Goal: Use online tool/utility: Utilize a website feature to perform a specific function

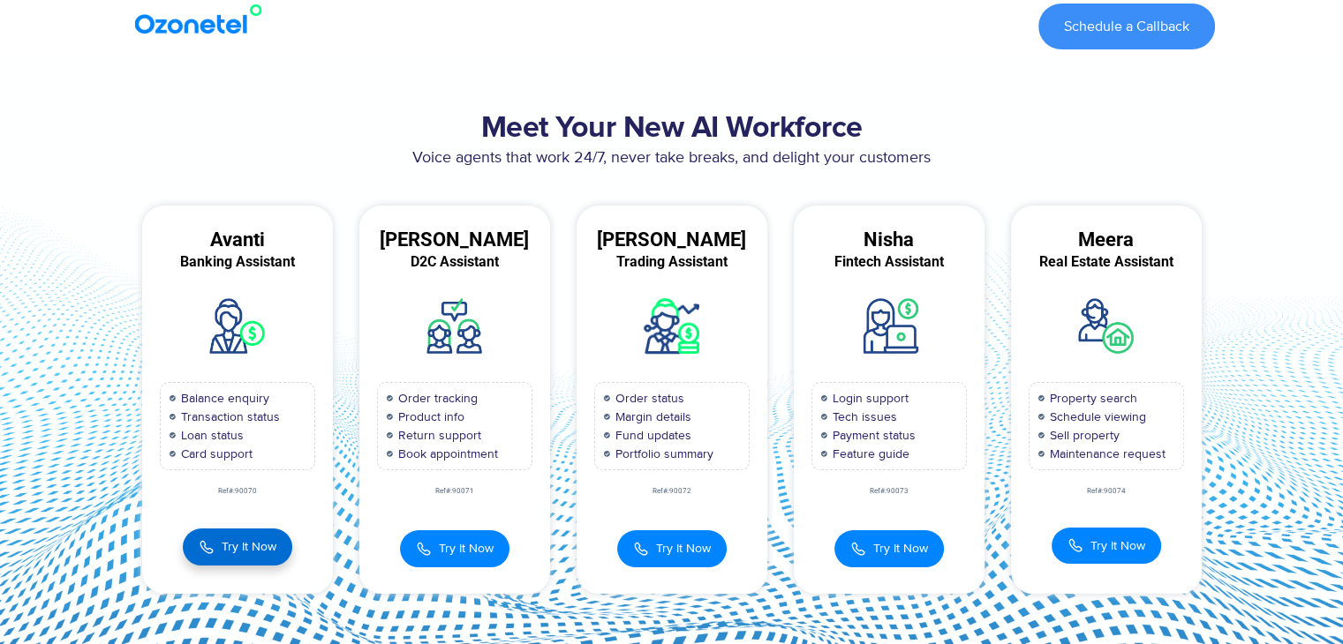
click at [249, 548] on span "Try It Now" at bounding box center [249, 547] width 55 height 19
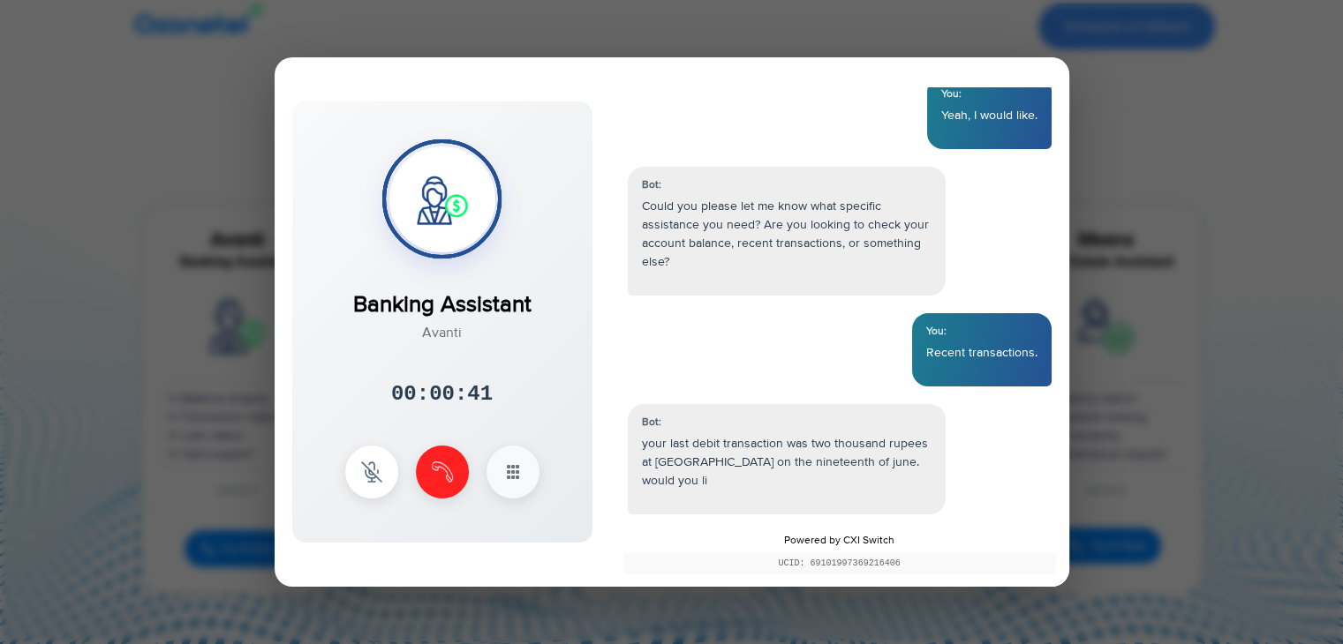
scroll to position [213, 0]
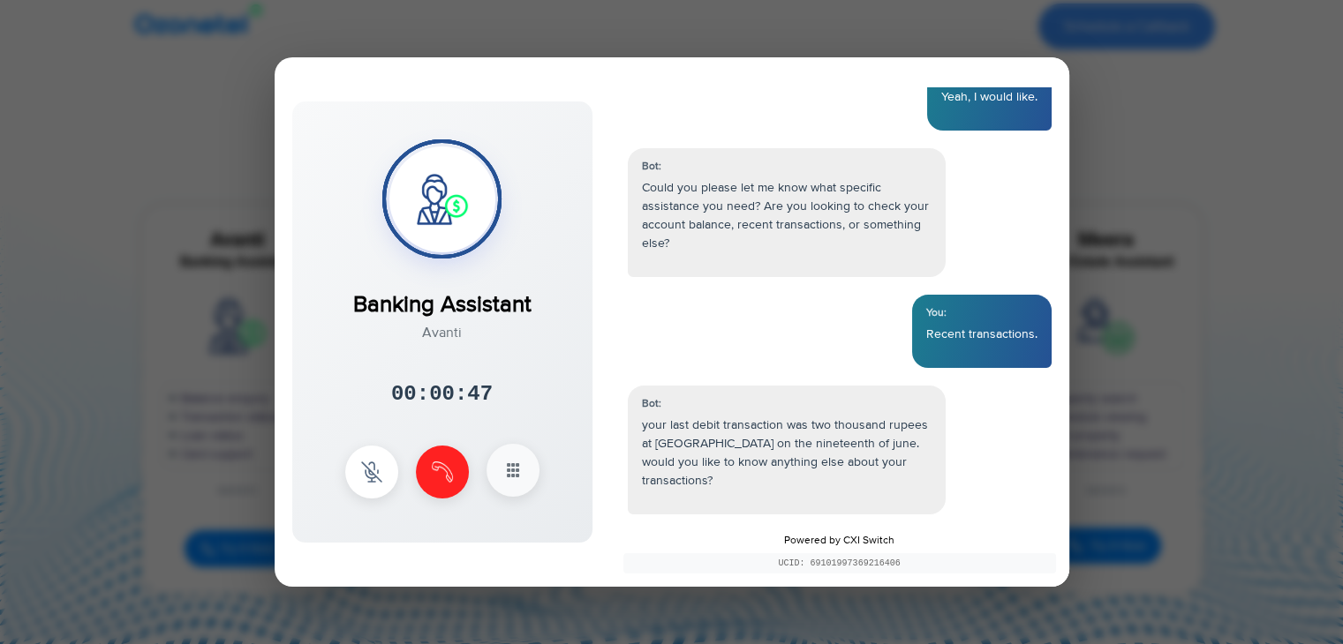
click at [524, 478] on button at bounding box center [512, 470] width 53 height 53
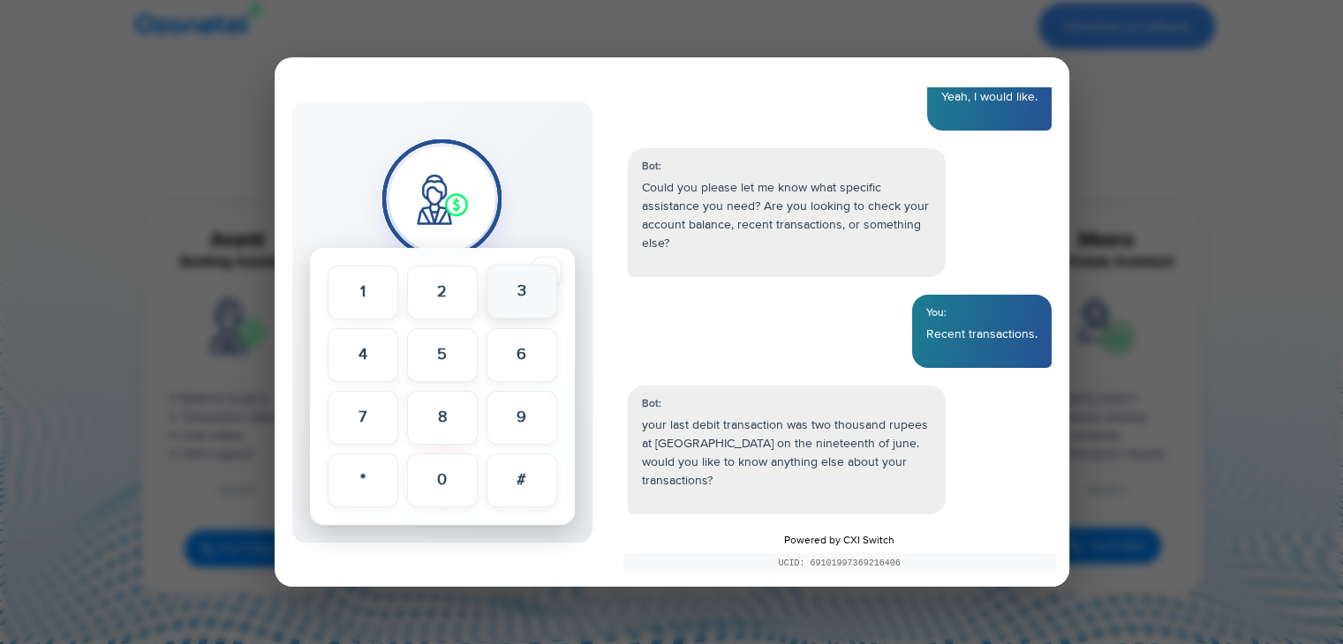
click at [532, 296] on button "3" at bounding box center [521, 292] width 71 height 54
click at [459, 291] on button "2" at bounding box center [442, 292] width 71 height 54
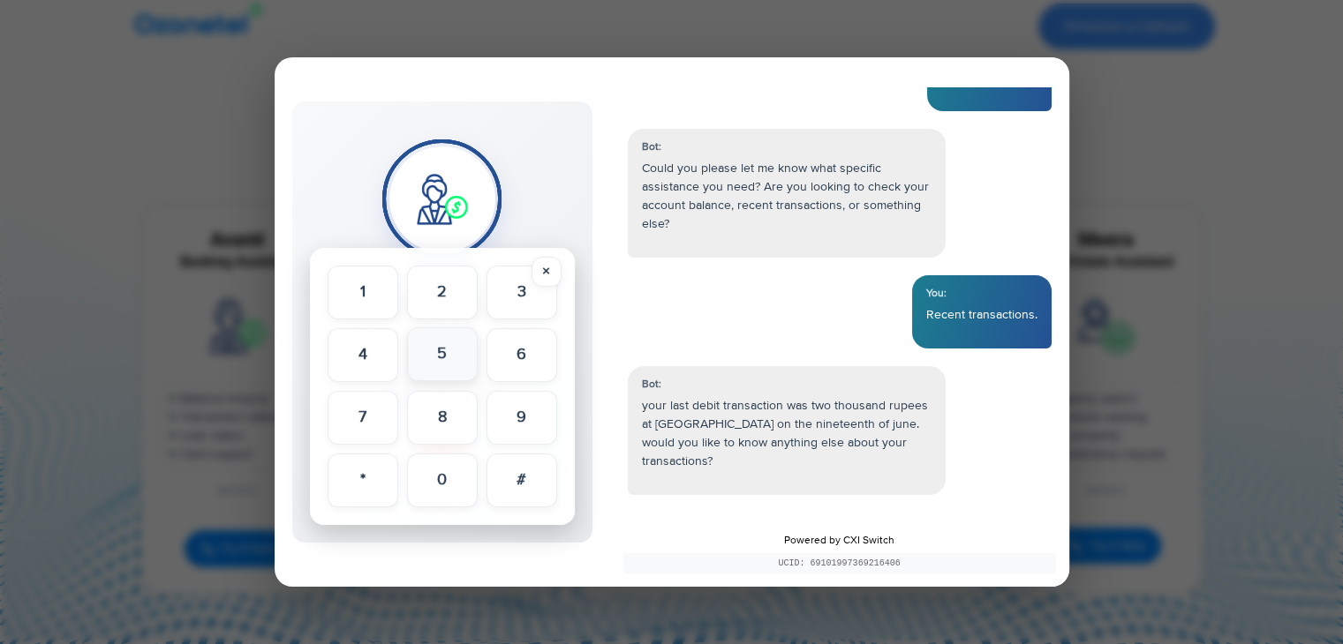
click at [444, 348] on button "5" at bounding box center [442, 354] width 71 height 54
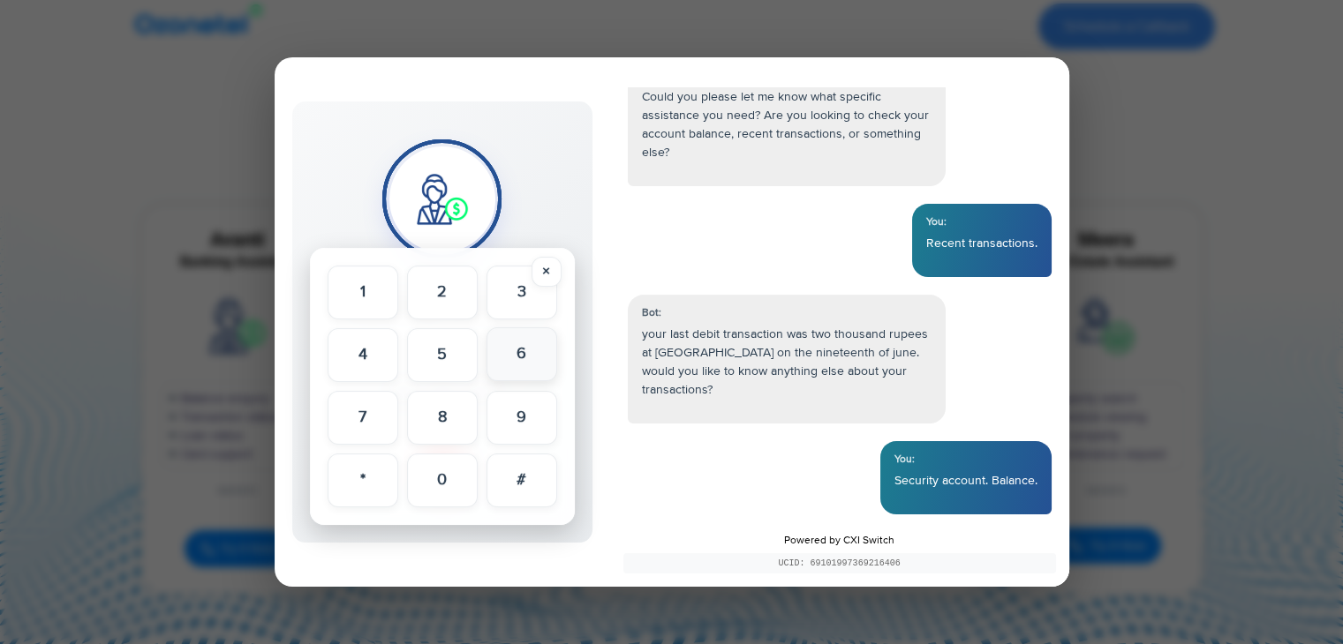
click at [501, 353] on button "6" at bounding box center [521, 354] width 71 height 54
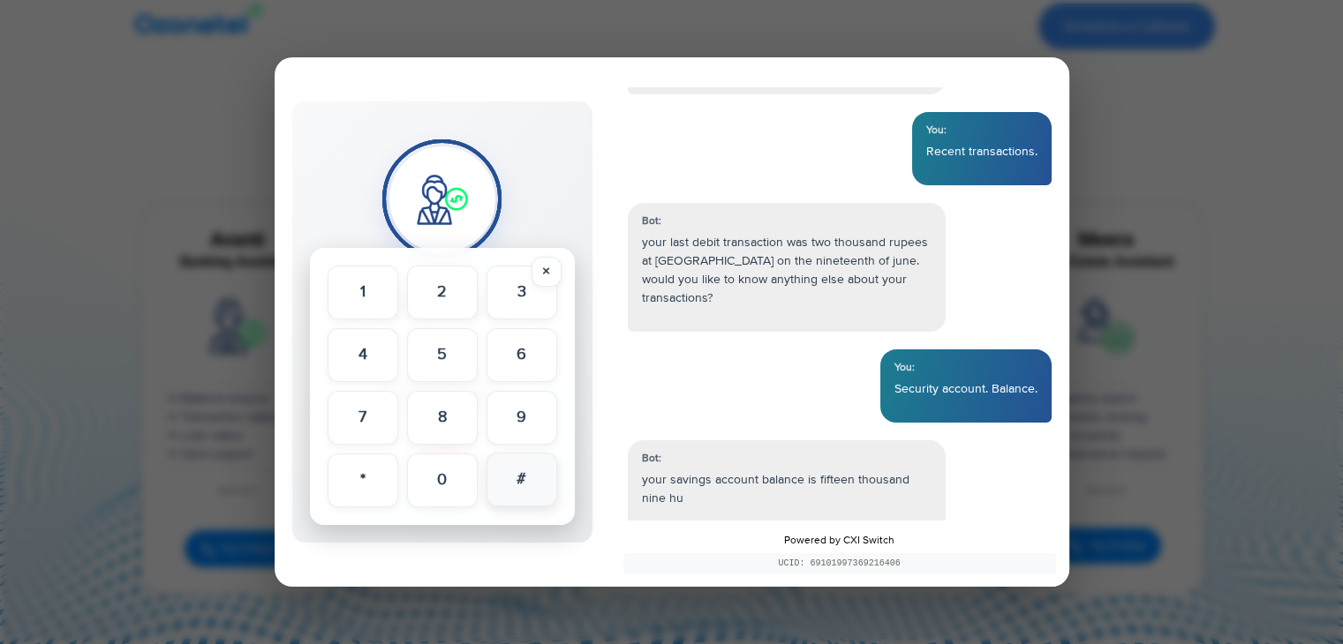
scroll to position [413, 0]
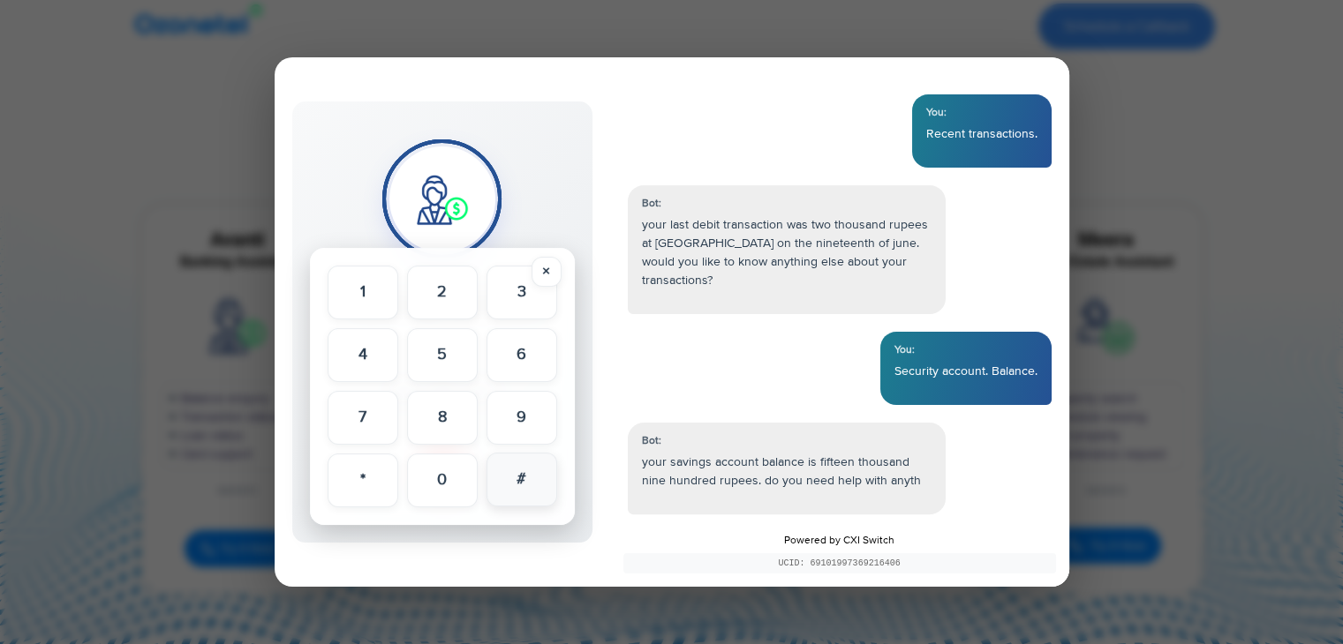
click at [514, 488] on button "#" at bounding box center [521, 480] width 71 height 54
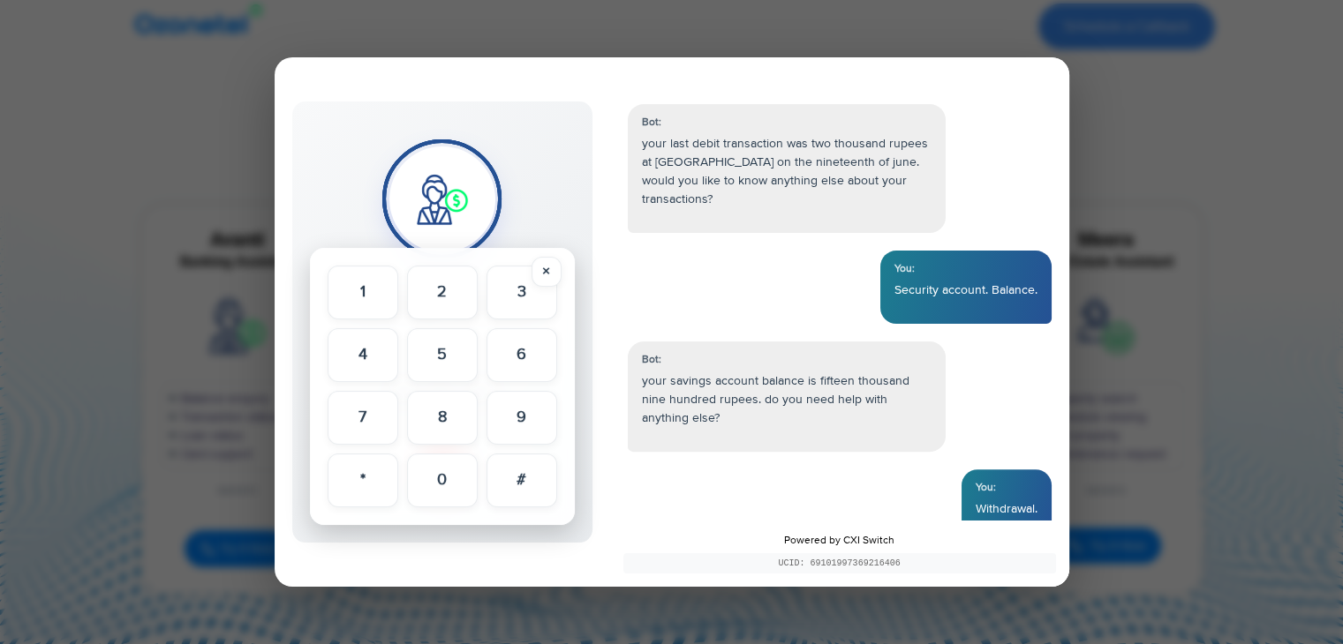
scroll to position [523, 0]
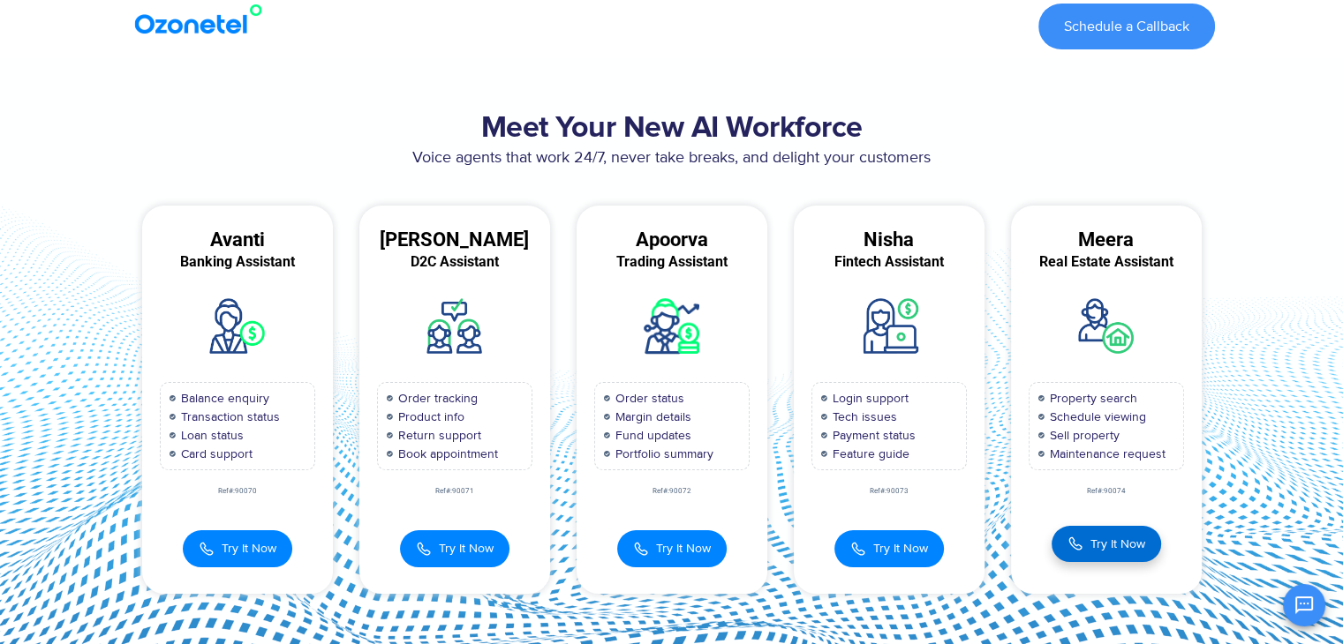
click at [1095, 548] on span "Try It Now" at bounding box center [1117, 544] width 55 height 19
